Goal: Information Seeking & Learning: Stay updated

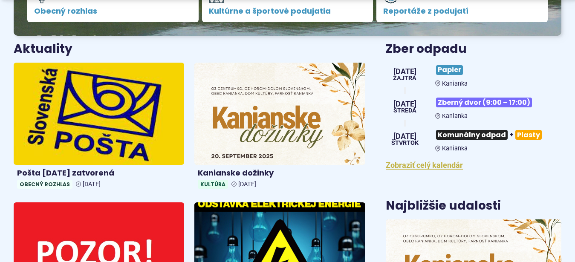
scroll to position [392, 0]
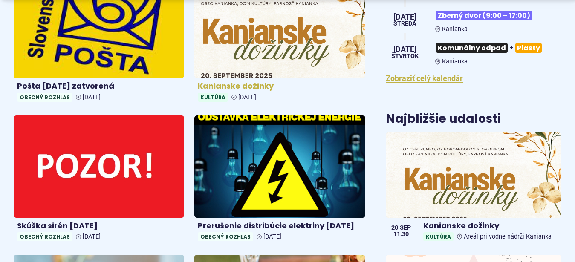
click at [275, 33] on img at bounding box center [280, 27] width 196 height 118
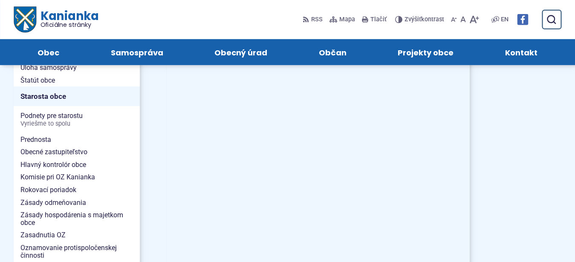
scroll to position [479, 0]
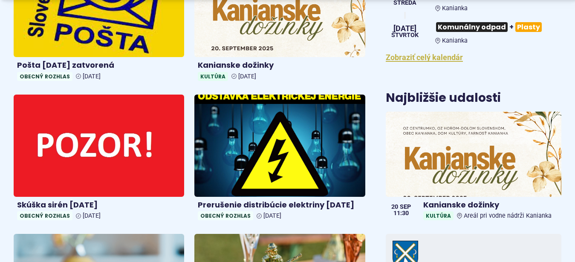
scroll to position [479, 0]
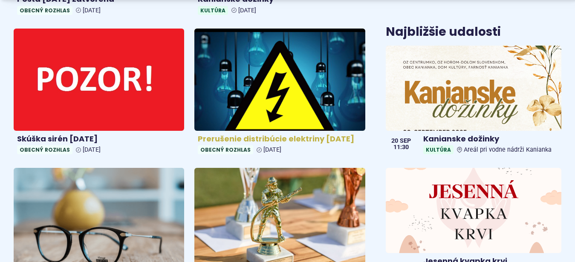
click at [264, 74] on img at bounding box center [280, 79] width 196 height 118
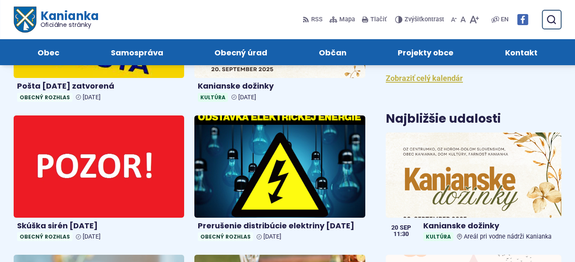
scroll to position [305, 0]
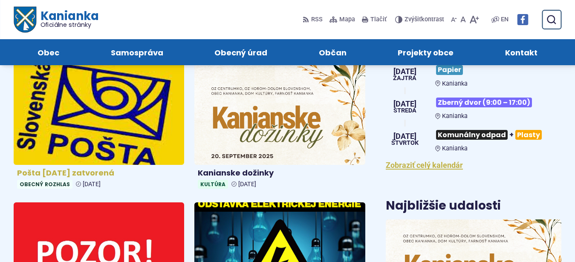
click at [112, 115] on img at bounding box center [99, 114] width 196 height 118
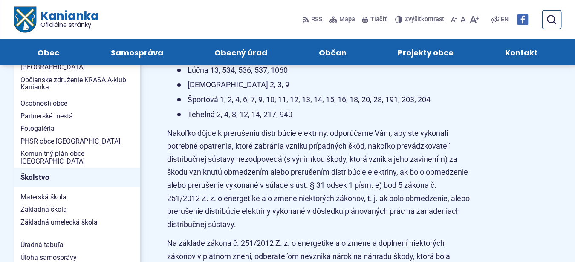
scroll to position [261, 0]
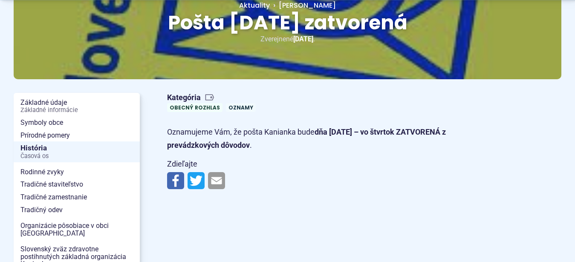
scroll to position [174, 0]
